Goal: Task Accomplishment & Management: Use online tool/utility

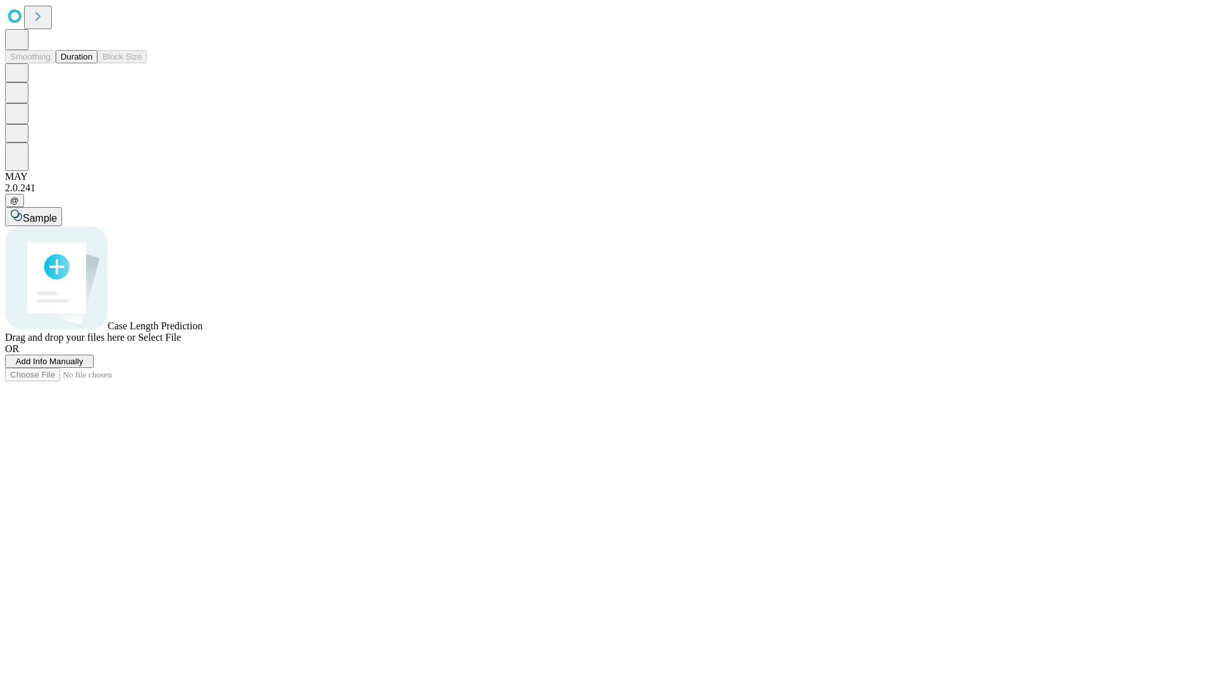
click at [92, 63] on button "Duration" at bounding box center [77, 56] width 42 height 13
click at [84, 366] on span "Add Info Manually" at bounding box center [50, 360] width 68 height 9
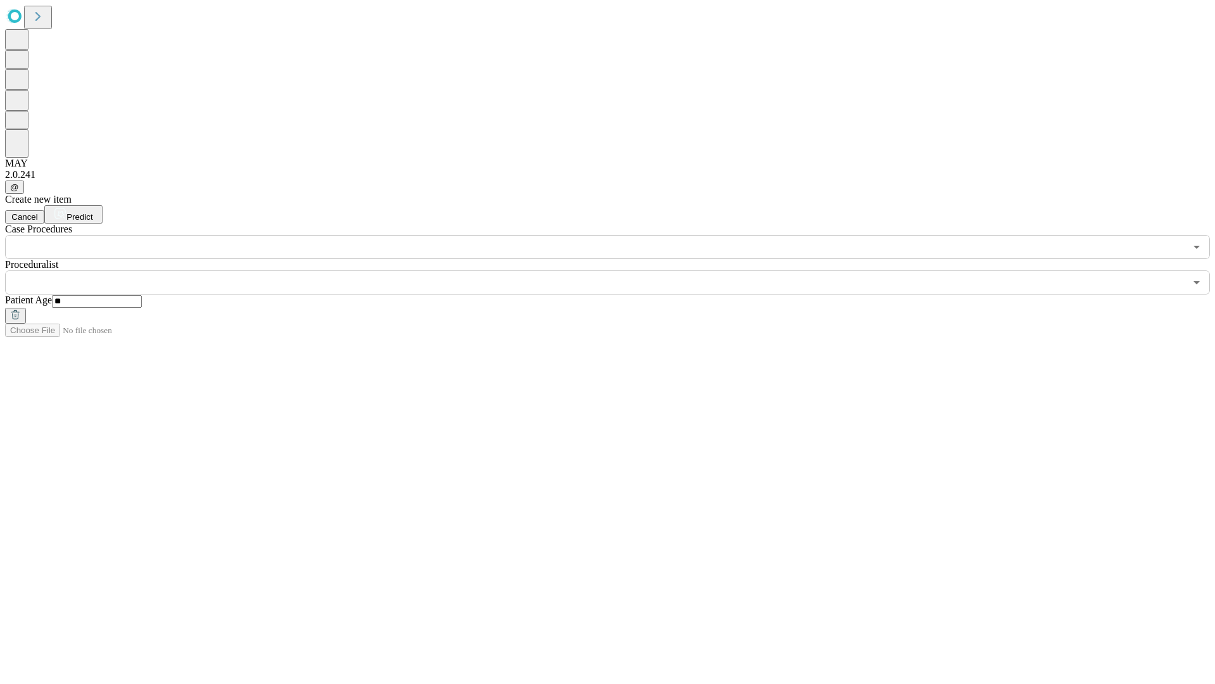
type input "**"
click at [617, 270] on input "text" at bounding box center [595, 282] width 1181 height 24
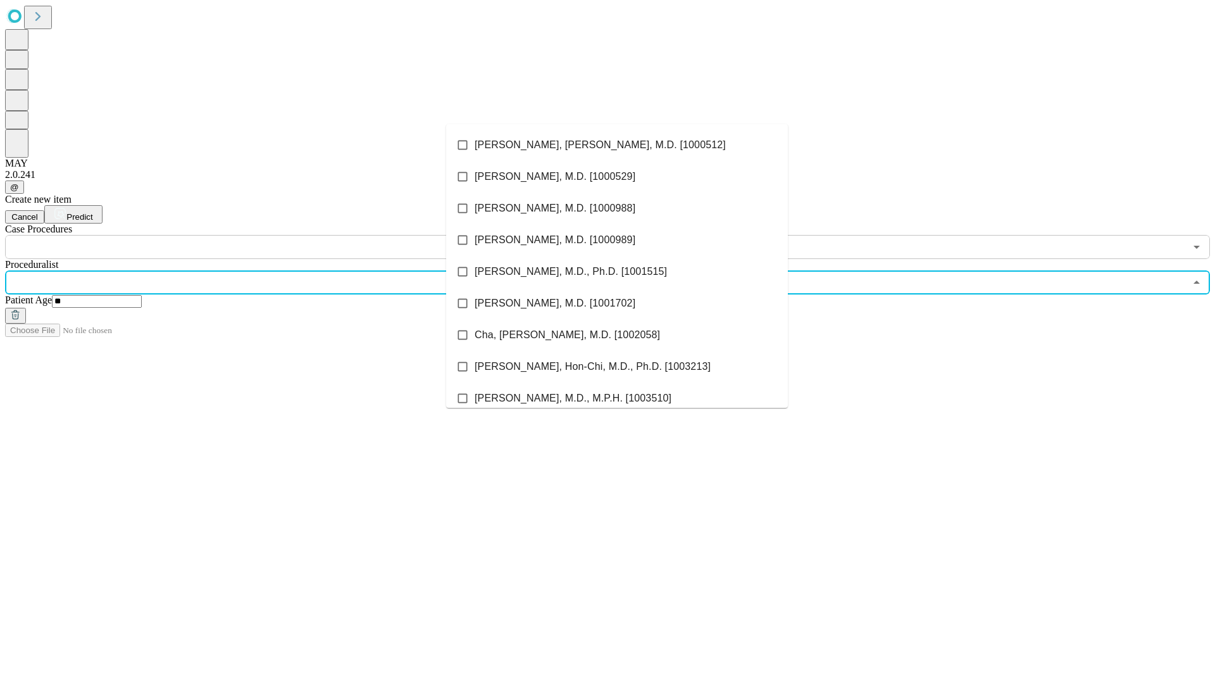
click at [617, 145] on li "[PERSON_NAME], [PERSON_NAME], M.D. [1000512]" at bounding box center [617, 145] width 342 height 32
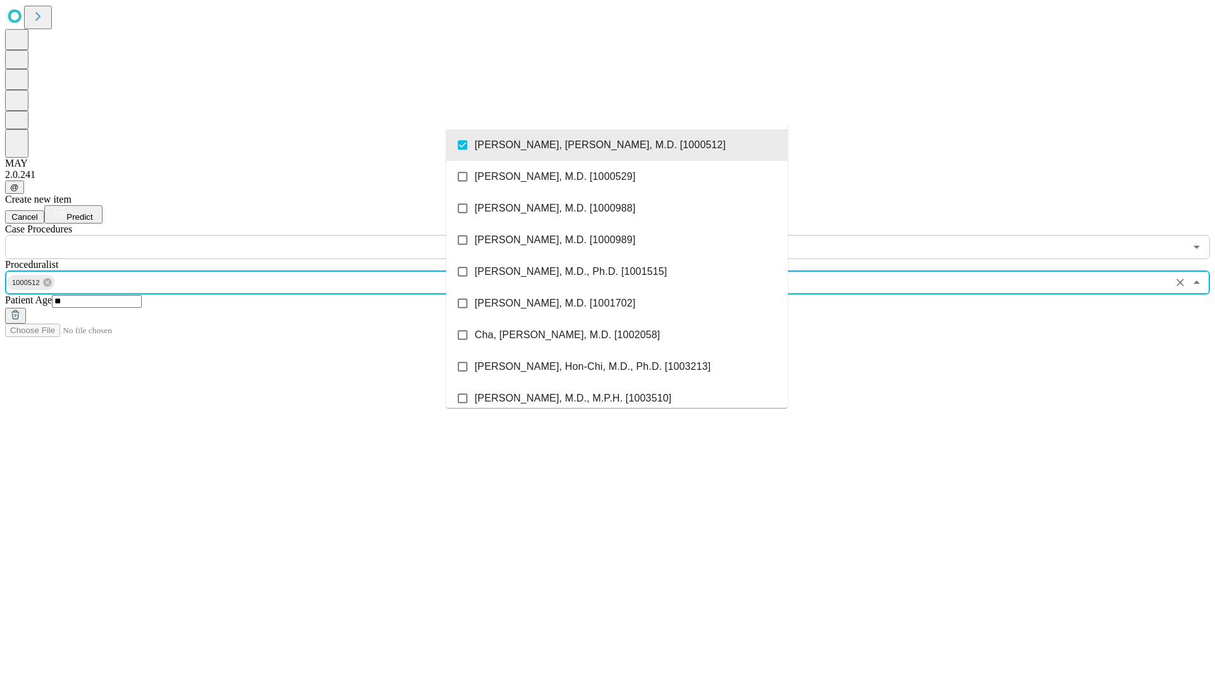
click at [266, 235] on input "text" at bounding box center [595, 247] width 1181 height 24
